Goal: Information Seeking & Learning: Learn about a topic

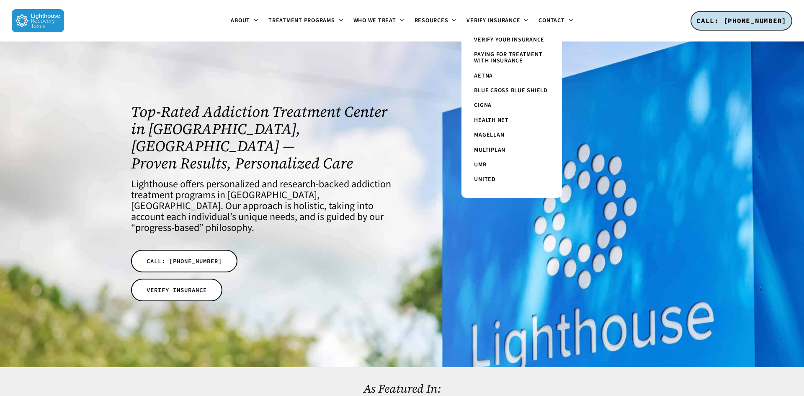
click at [503, 59] on span "Paying for Treatment with Insurance" at bounding box center [508, 57] width 68 height 15
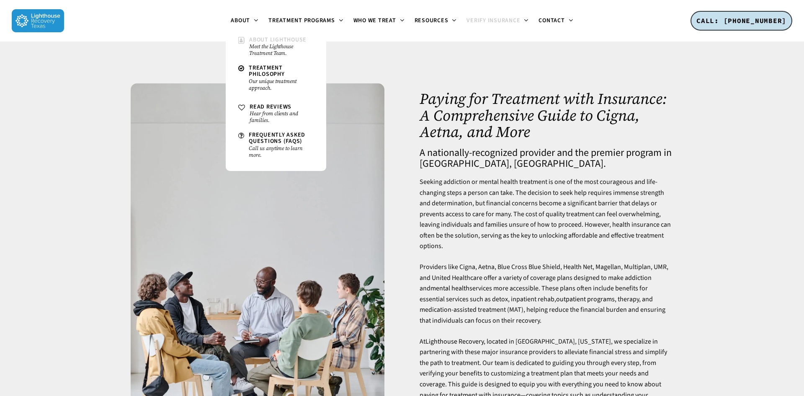
click at [261, 39] on span "About Lighthouse" at bounding box center [277, 40] width 57 height 8
